Goal: Find specific page/section: Find specific page/section

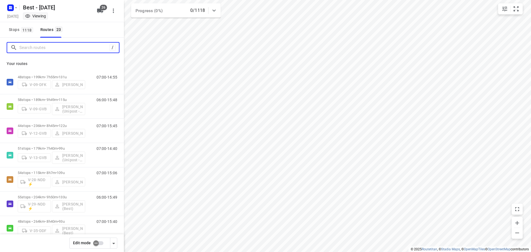
click at [34, 49] on input "Search routes" at bounding box center [64, 47] width 90 height 9
click at [42, 51] on input "Search routes" at bounding box center [64, 47] width 90 height 9
click at [41, 49] on input "Search routes" at bounding box center [69, 47] width 100 height 9
click at [96, 27] on div "Stops 1118 Routes 23" at bounding box center [62, 29] width 124 height 15
click at [75, 43] on input "Search routes" at bounding box center [64, 47] width 90 height 9
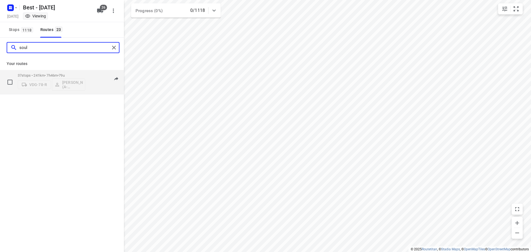
type input "soul"
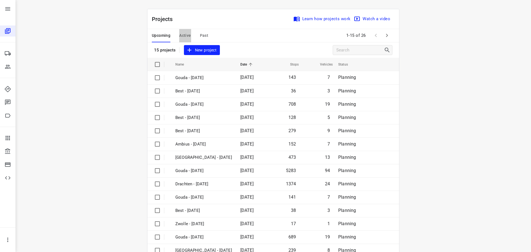
click at [184, 32] on span "Active" at bounding box center [185, 35] width 12 height 7
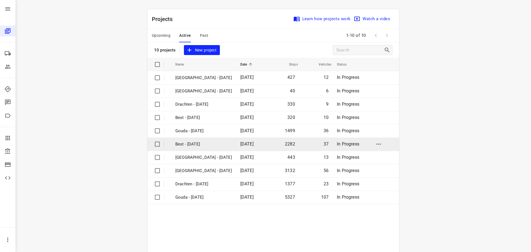
click at [198, 142] on p "Best - [DATE]" at bounding box center [203, 144] width 57 height 6
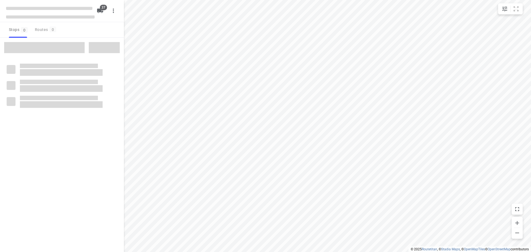
checkbox input "true"
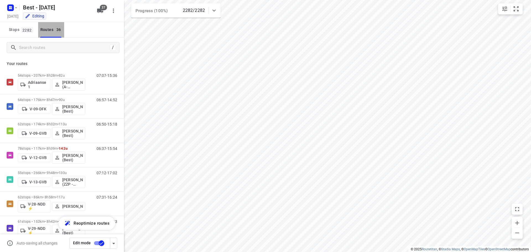
click at [45, 34] on button "Routes 36" at bounding box center [51, 29] width 26 height 15
click at [35, 50] on input "Search routes" at bounding box center [63, 47] width 88 height 9
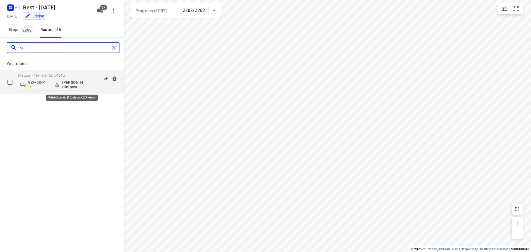
type input "zai"
click at [89, 84] on div "67 stops • 49km • 6h52m • 131u VSF-03-P ⚡ Zaid Kramy (Unipost - ZZP - Best) 06:…" at bounding box center [71, 82] width 106 height 23
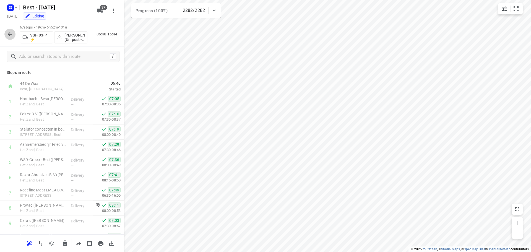
click at [9, 35] on icon "button" at bounding box center [10, 34] width 4 height 4
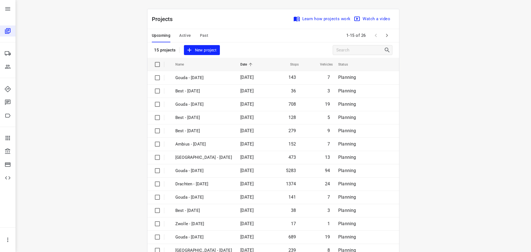
click at [491, 120] on div "i © 2025 Routetitan , © Stadia Maps , © OpenMapTiles © OpenStreetMap contributo…" at bounding box center [272, 126] width 515 height 252
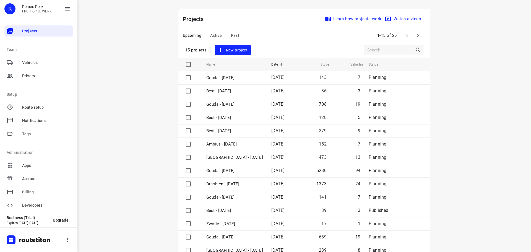
click at [416, 35] on icon "button" at bounding box center [417, 35] width 7 height 7
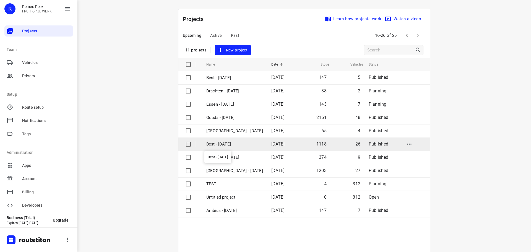
click at [208, 141] on p "Best - [DATE]" at bounding box center [234, 144] width 57 height 6
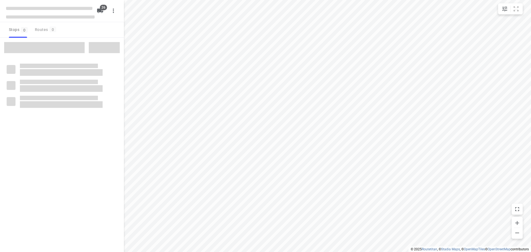
checkbox input "true"
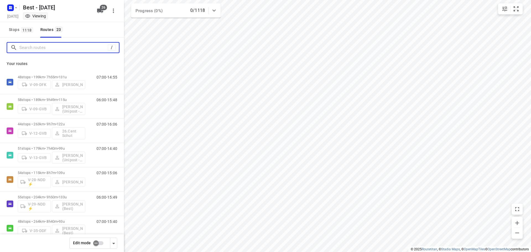
click at [40, 47] on input "Search routes" at bounding box center [63, 47] width 88 height 9
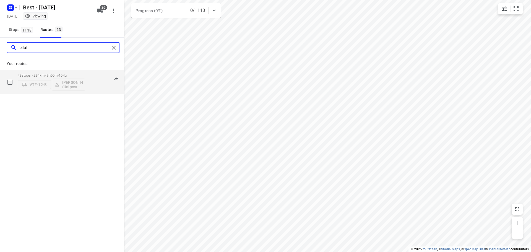
type input "bilal"
click at [72, 76] on p "43 stops • 234km • 9h50m • 104u" at bounding box center [51, 75] width 67 height 4
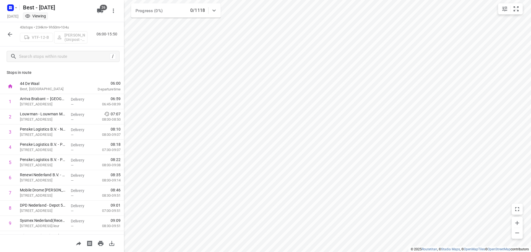
click at [12, 39] on button "button" at bounding box center [9, 34] width 11 height 11
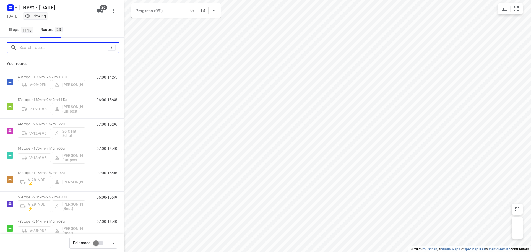
click at [84, 49] on input "Search routes" at bounding box center [63, 47] width 88 height 9
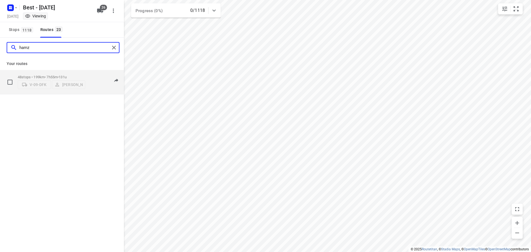
type input "hamz"
click at [66, 81] on div "V-09-DFK [PERSON_NAME]" at bounding box center [51, 84] width 67 height 10
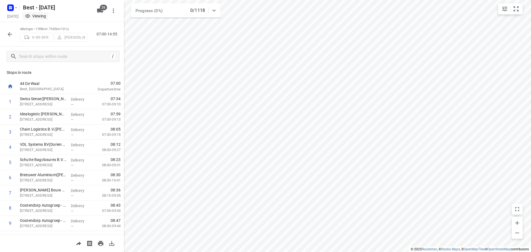
click at [12, 29] on div at bounding box center [9, 34] width 11 height 11
click at [8, 32] on icon "button" at bounding box center [10, 34] width 7 height 7
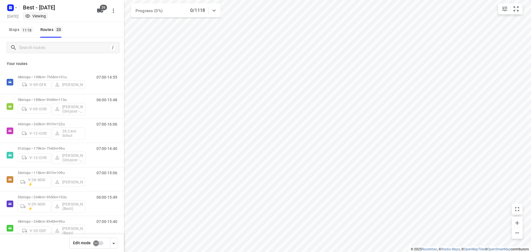
click at [97, 240] on input "checkbox" at bounding box center [96, 243] width 32 height 11
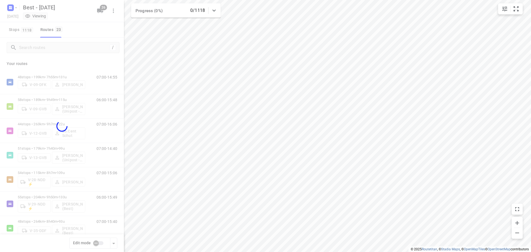
checkbox input "true"
click at [50, 49] on div at bounding box center [62, 126] width 124 height 252
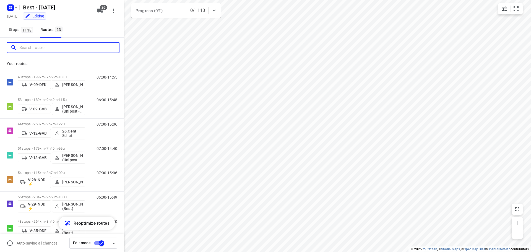
click at [58, 50] on input "Search routes" at bounding box center [69, 47] width 100 height 9
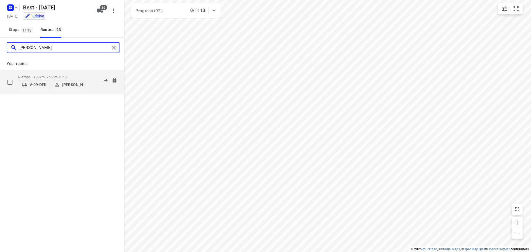
type input "[PERSON_NAME]"
click at [72, 86] on p "[PERSON_NAME]" at bounding box center [72, 84] width 20 height 4
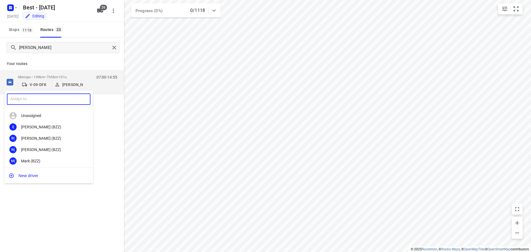
click at [53, 99] on input "text" at bounding box center [48, 98] width 83 height 11
type input "[PERSON_NAME]"
click at [63, 140] on div "[PERSON_NAME] (Unipost - Best - ZZP)" at bounding box center [50, 138] width 58 height 4
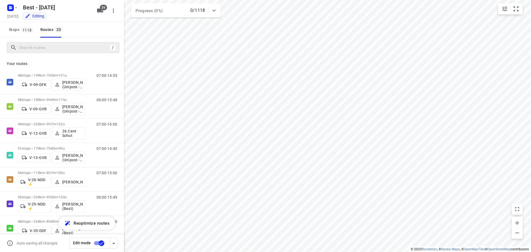
click at [104, 244] on input "checkbox" at bounding box center [102, 243] width 32 height 11
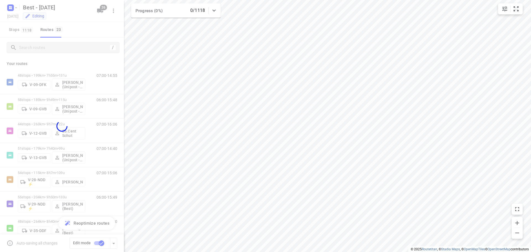
checkbox input "false"
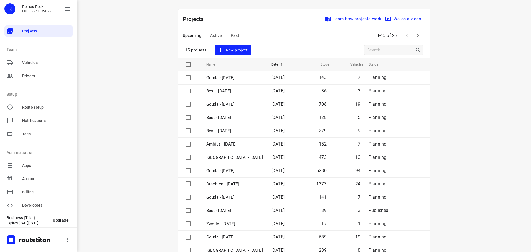
click at [222, 34] on div "Upcoming Active Past" at bounding box center [215, 35] width 65 height 13
click at [245, 34] on div "Upcoming Active Past" at bounding box center [215, 35] width 65 height 13
click at [231, 35] on span "Past" at bounding box center [235, 35] width 9 height 7
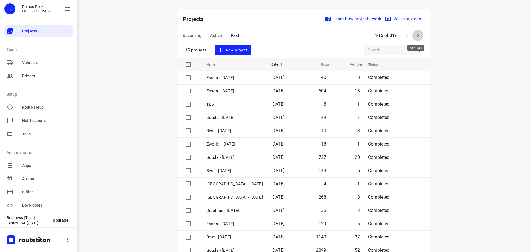
click at [418, 35] on icon "button" at bounding box center [417, 35] width 7 height 7
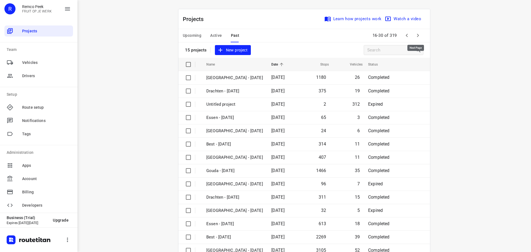
click at [418, 35] on icon "button" at bounding box center [417, 35] width 7 height 7
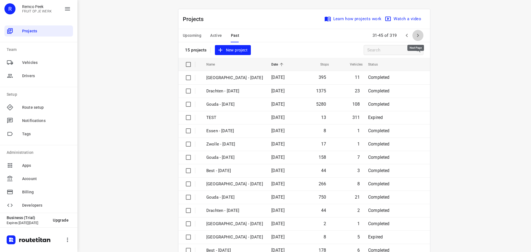
click at [418, 35] on icon "button" at bounding box center [417, 35] width 7 height 7
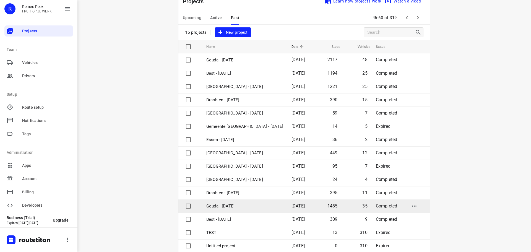
scroll to position [28, 0]
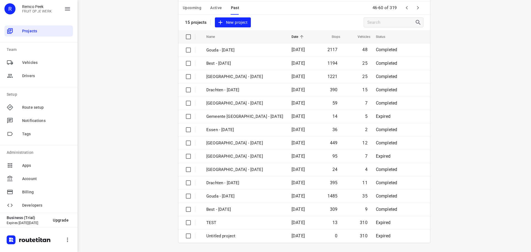
click at [418, 7] on icon "button" at bounding box center [417, 7] width 7 height 7
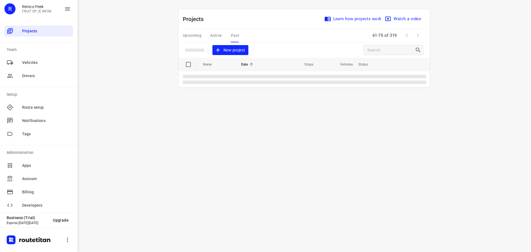
scroll to position [0, 0]
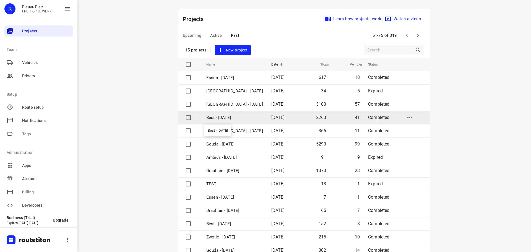
click at [219, 117] on p "Best - [DATE]" at bounding box center [234, 117] width 57 height 6
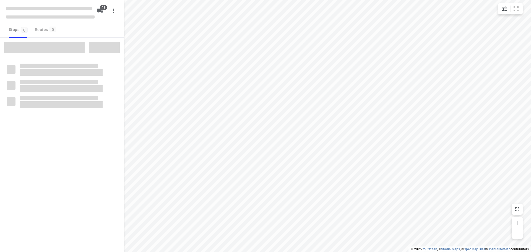
checkbox input "true"
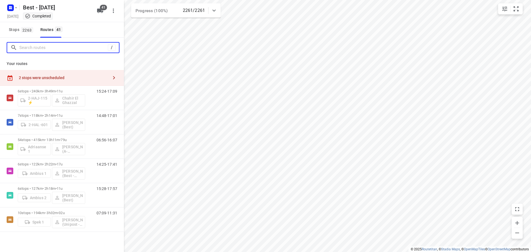
click at [62, 46] on input "Search routes" at bounding box center [63, 47] width 88 height 9
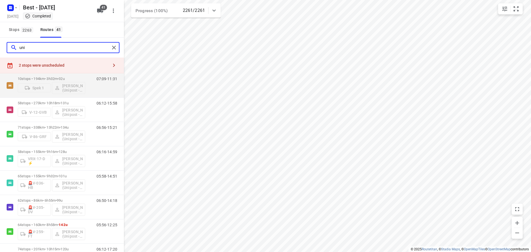
scroll to position [13, 0]
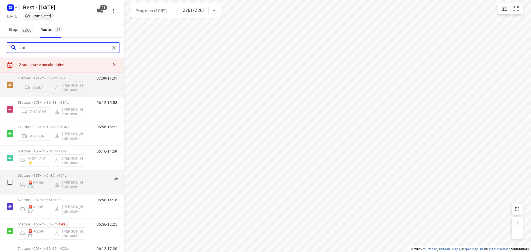
type input "uni"
click at [119, 194] on div "65 stops • 155km • 9h32m • 101u 🚨V-036-HB [PERSON_NAME] (Unipost - Best - ZZP) …" at bounding box center [62, 182] width 124 height 24
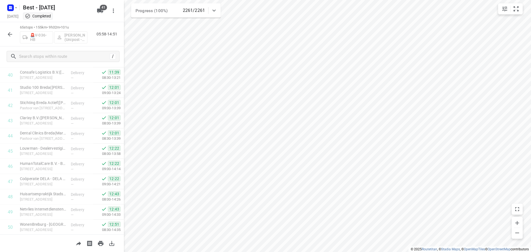
scroll to position [0, 0]
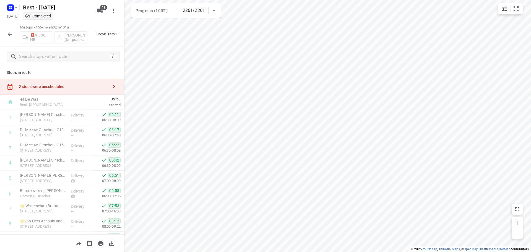
click at [9, 33] on icon "button" at bounding box center [10, 34] width 7 height 7
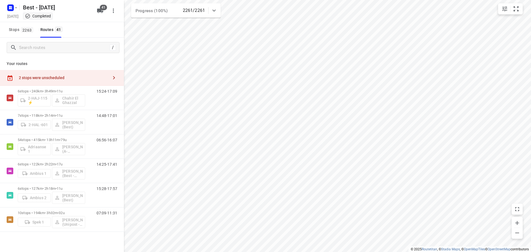
scroll to position [1, 0]
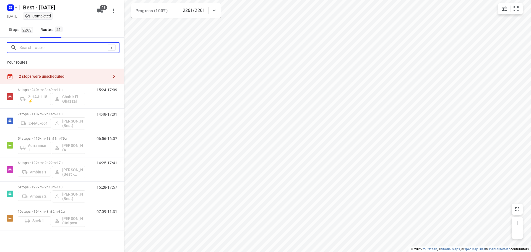
click at [64, 46] on input "Search routes" at bounding box center [63, 47] width 88 height 9
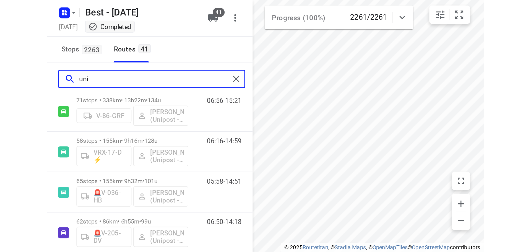
scroll to position [113, 0]
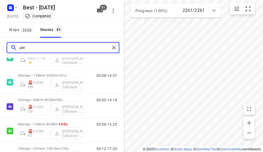
click at [67, 48] on input "uni" at bounding box center [64, 47] width 90 height 9
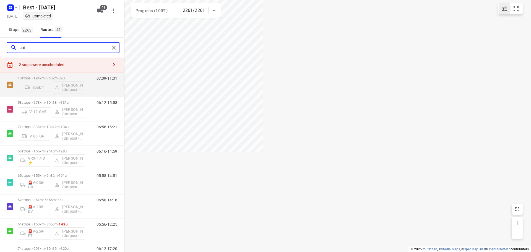
scroll to position [13, 0]
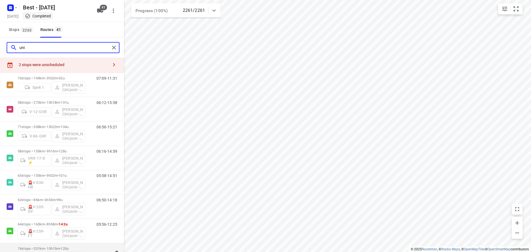
type input "uni"
click at [90, 246] on div "06:12-17:20" at bounding box center [104, 256] width 28 height 20
